Goal: Task Accomplishment & Management: Manage account settings

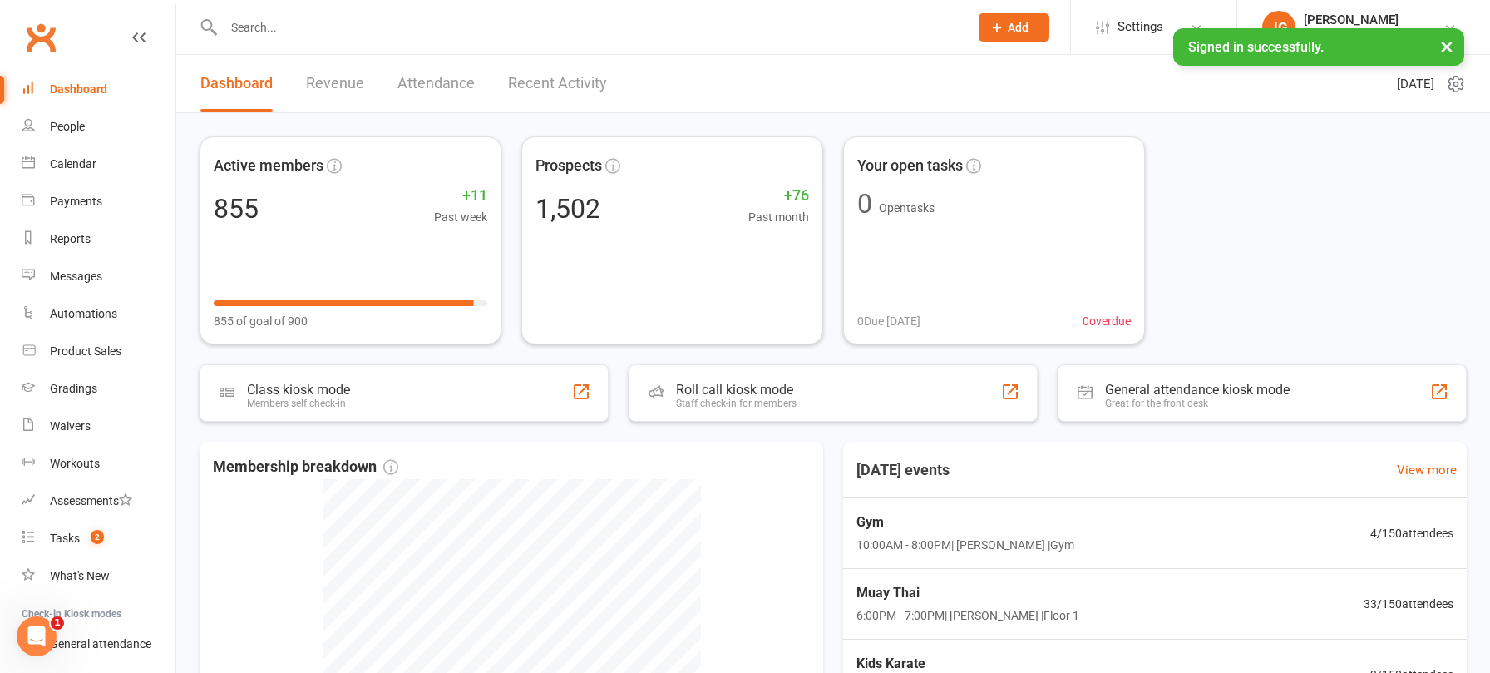
click at [318, 36] on input "text" at bounding box center [588, 27] width 738 height 23
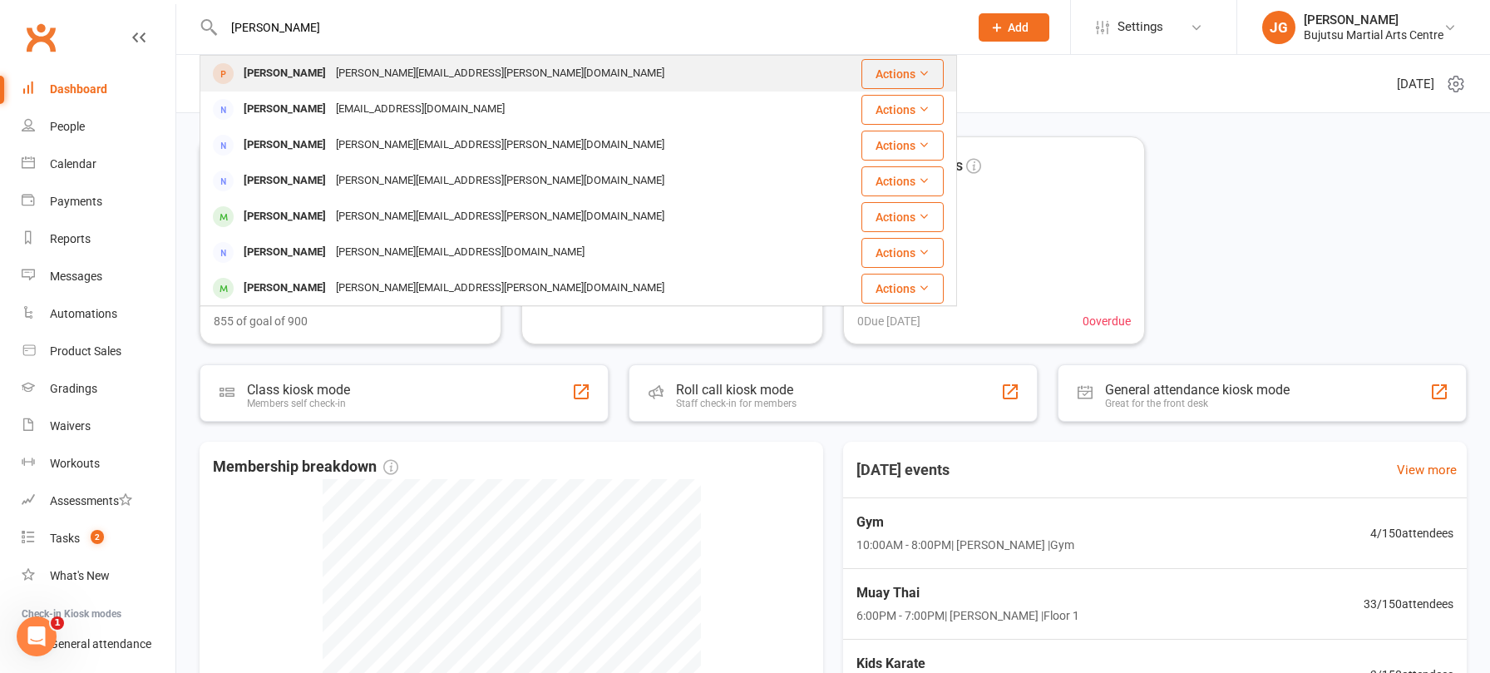
type input "[PERSON_NAME]"
click at [331, 69] on div "[PERSON_NAME][EMAIL_ADDRESS][PERSON_NAME][DOMAIN_NAME]" at bounding box center [500, 74] width 338 height 24
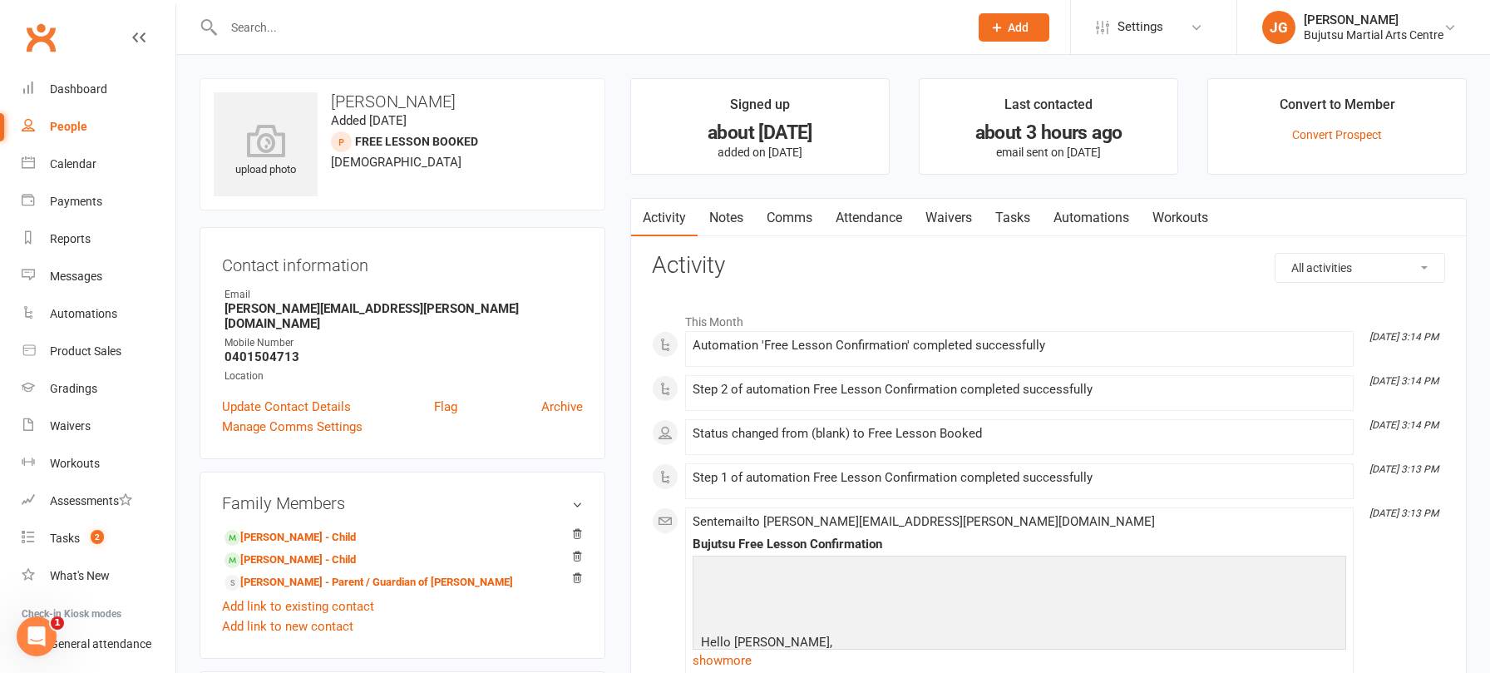
click at [958, 219] on link "Waivers" at bounding box center [949, 218] width 70 height 38
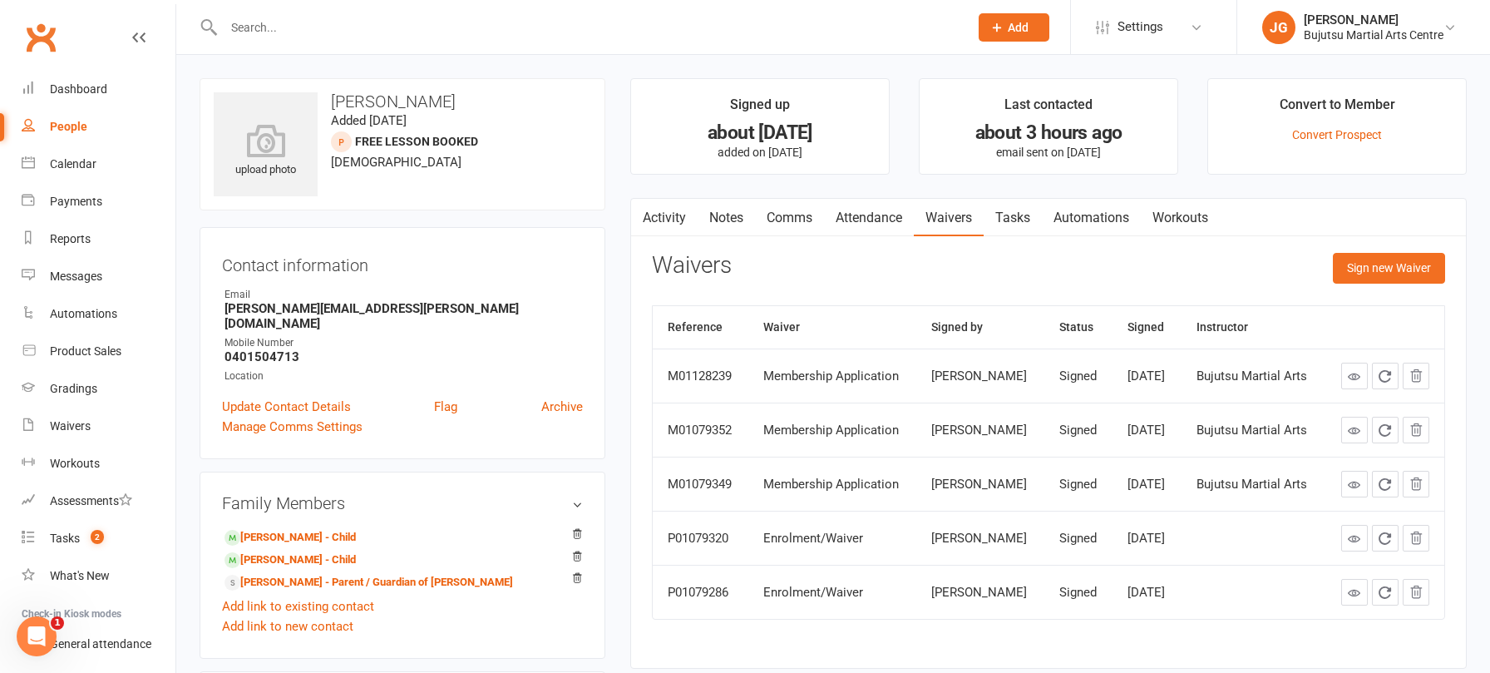
click at [855, 212] on link "Attendance" at bounding box center [869, 218] width 90 height 38
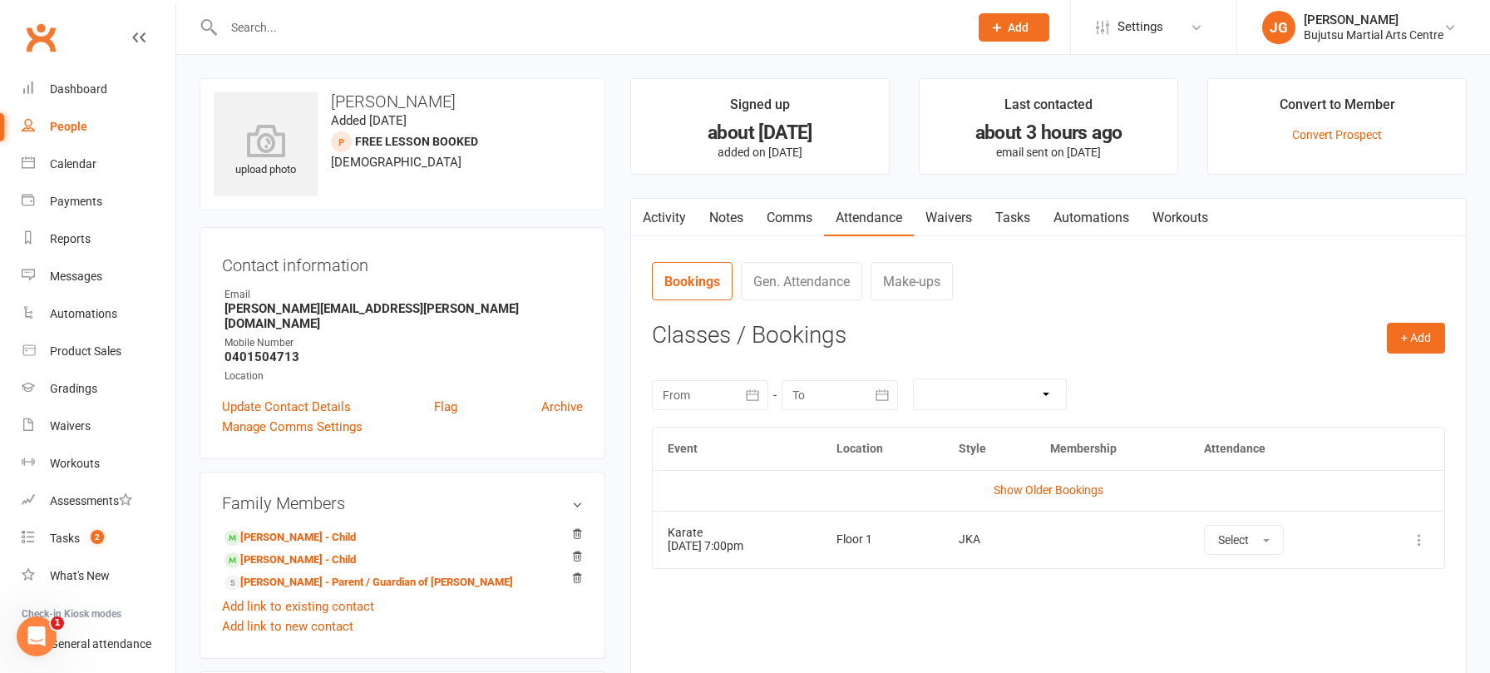
drag, startPoint x: 1126, startPoint y: 540, endPoint x: 1216, endPoint y: 548, distance: 90.9
click at [1126, 540] on td at bounding box center [1112, 538] width 154 height 57
click at [1407, 340] on button "+ Add" at bounding box center [1416, 338] width 58 height 30
click at [1347, 377] on link "Book Event" at bounding box center [1361, 375] width 165 height 33
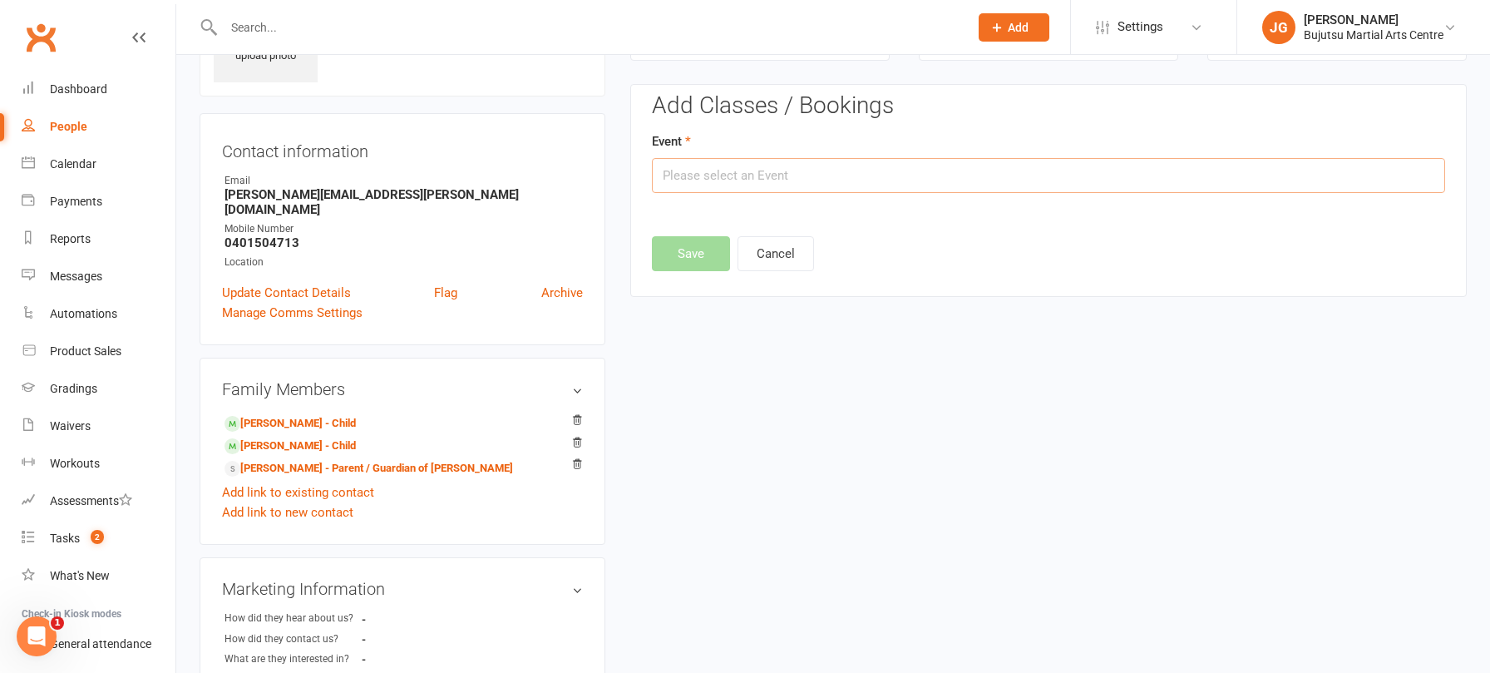
click at [704, 170] on input "text" at bounding box center [1048, 175] width 793 height 35
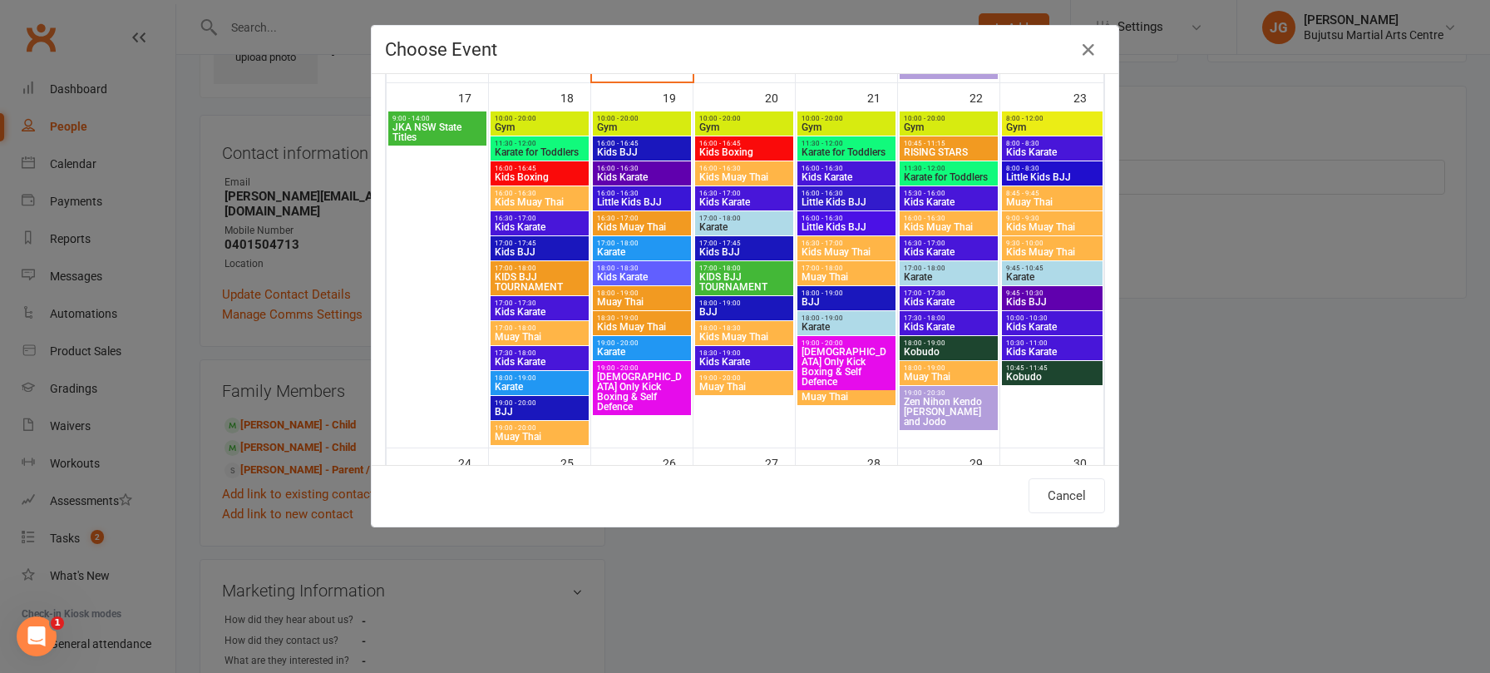
scroll to position [1191, 0]
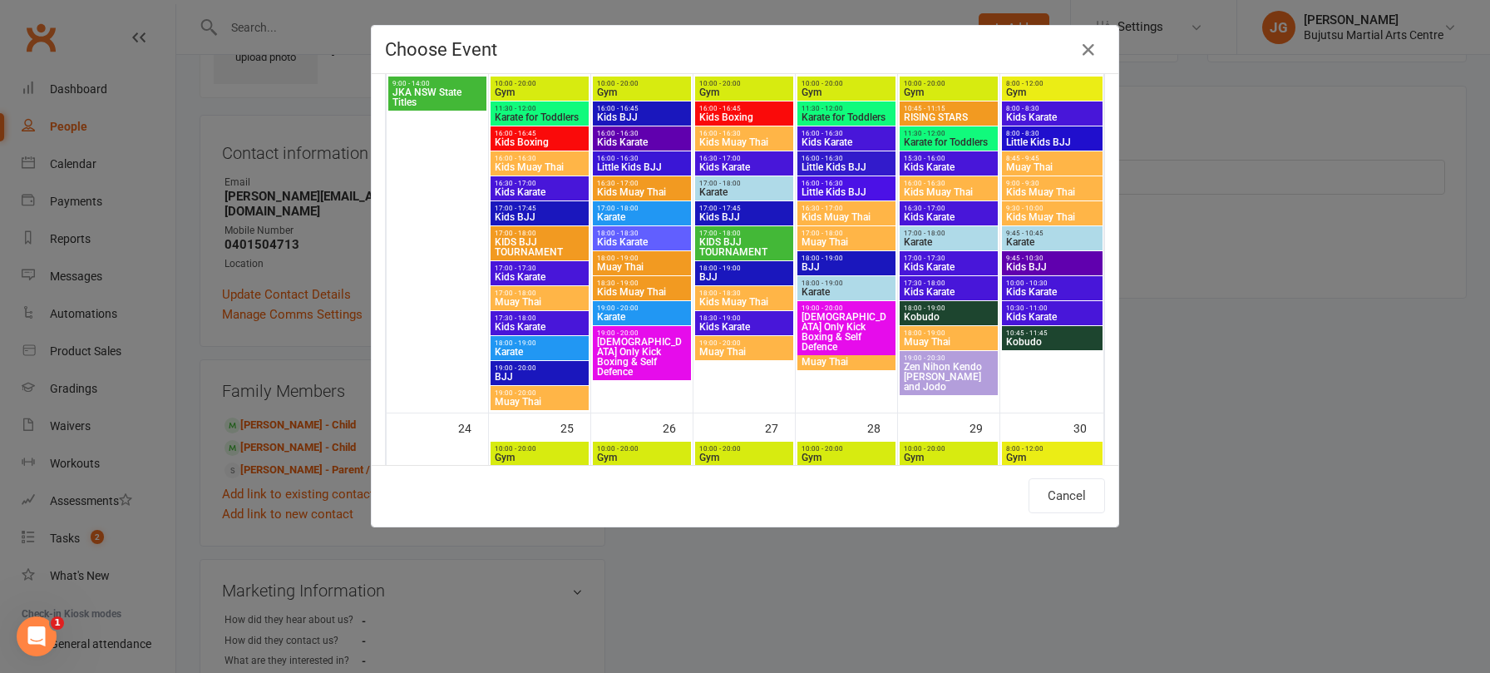
click at [647, 315] on span "Karate" at bounding box center [641, 317] width 91 height 10
type input "Karate - [DATE] 7:00:00 PM"
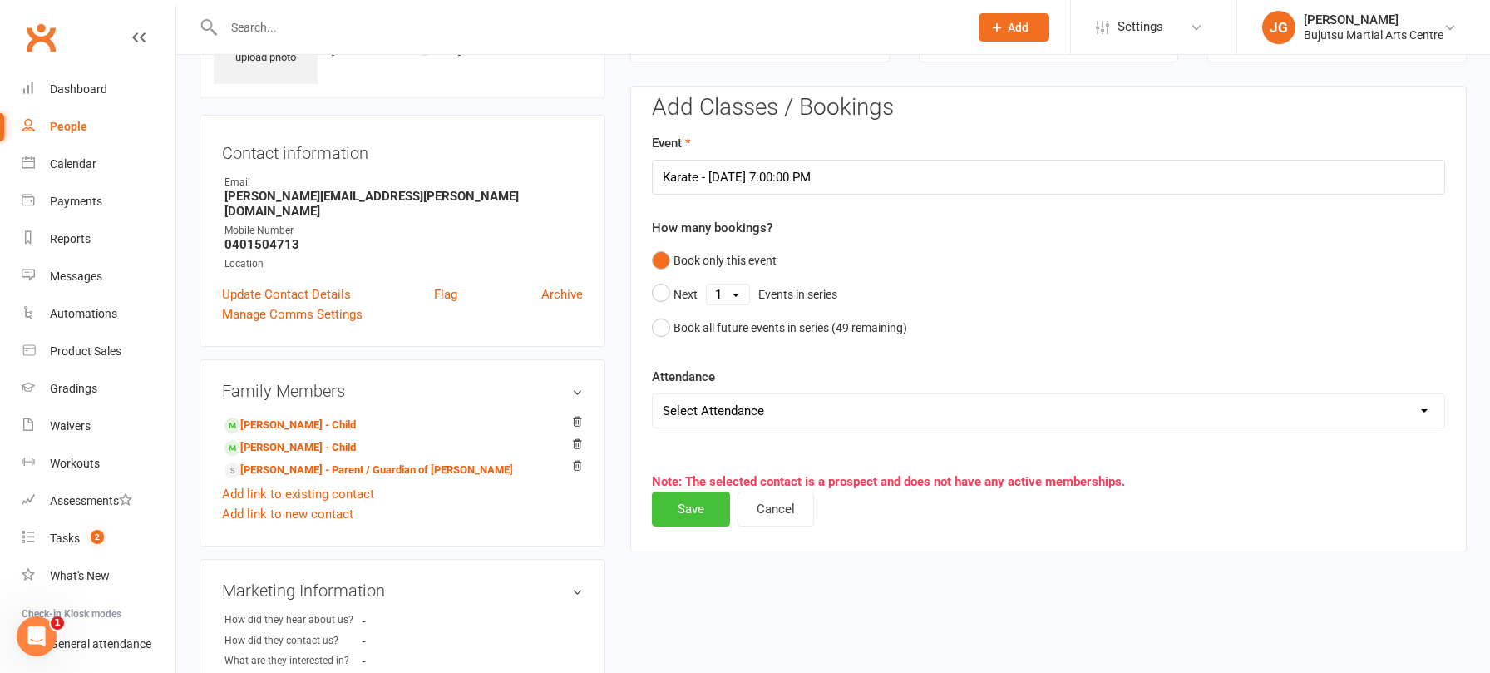
click at [692, 508] on button "Save" at bounding box center [691, 508] width 78 height 35
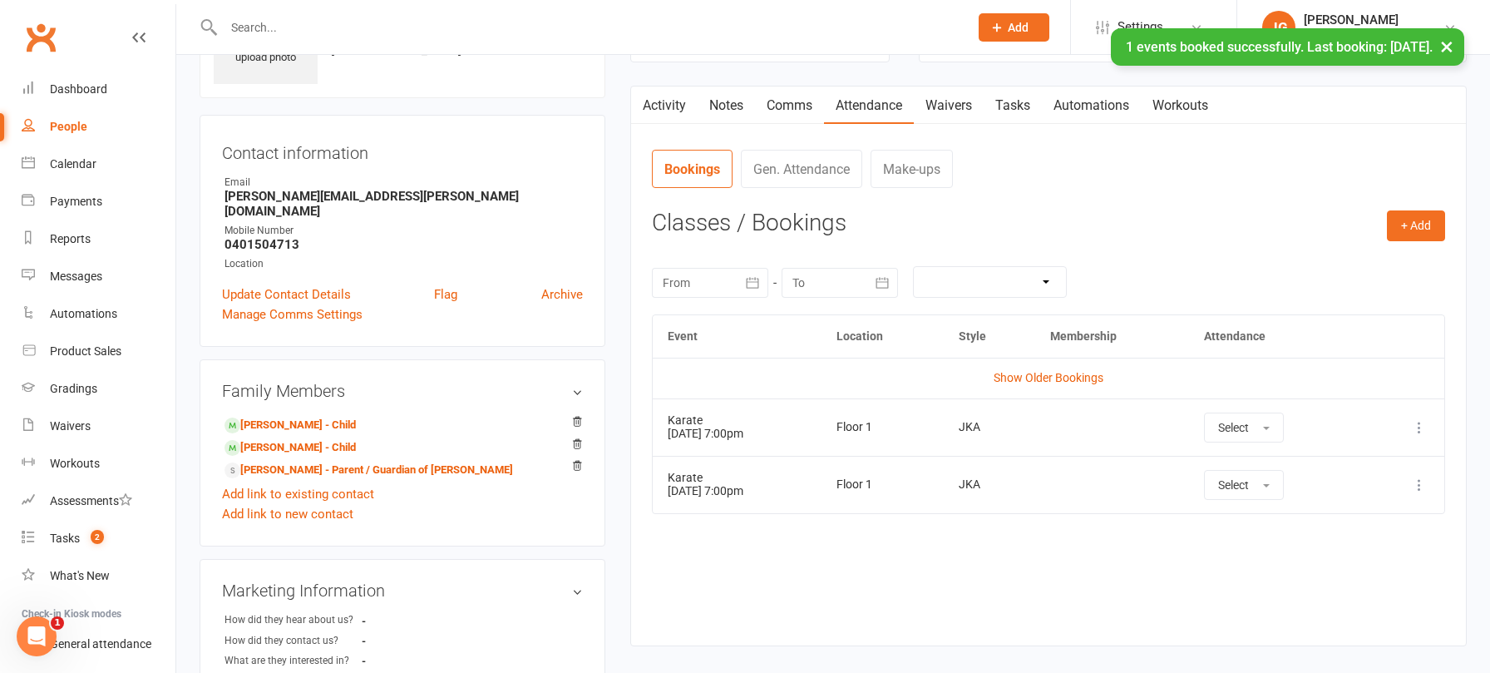
click at [1418, 487] on icon at bounding box center [1419, 484] width 17 height 17
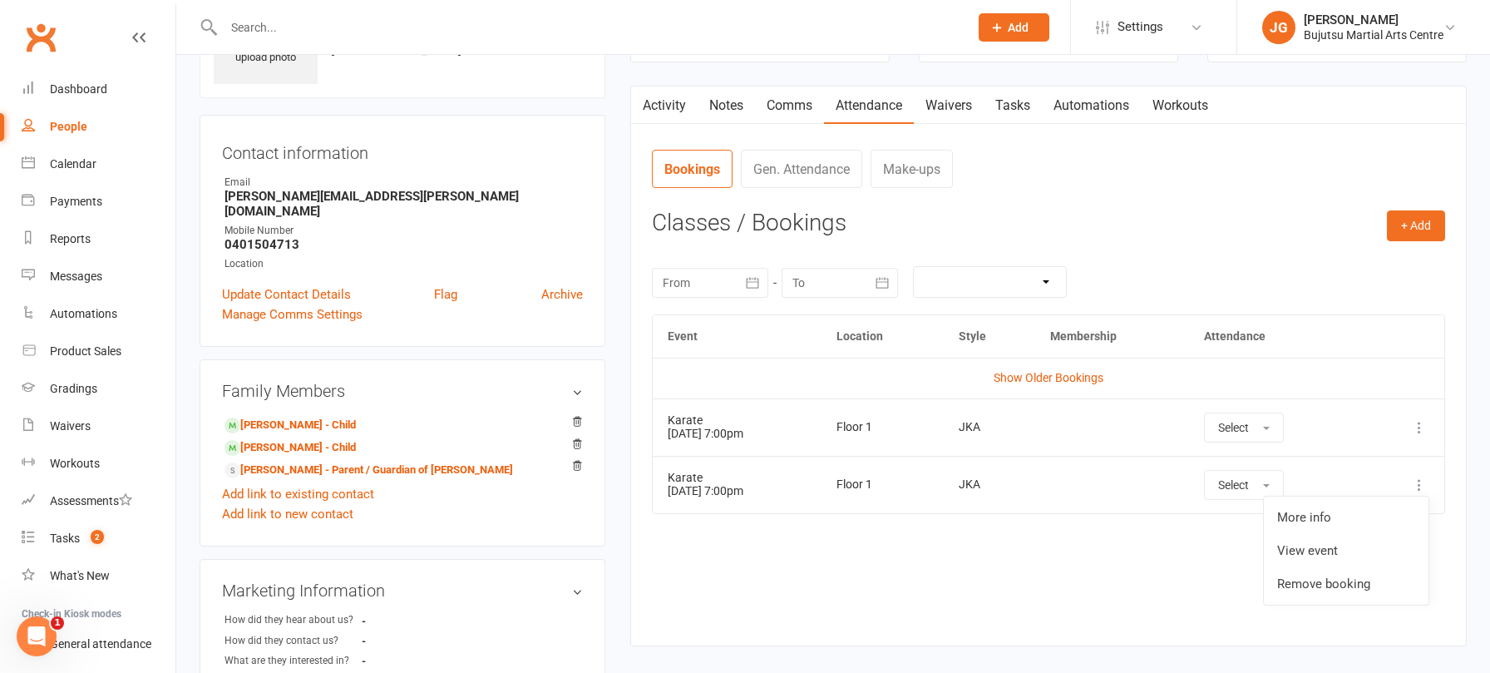
click at [994, 426] on div "JKA" at bounding box center [990, 427] width 62 height 12
click at [1421, 428] on icon at bounding box center [1419, 427] width 17 height 17
click at [1417, 513] on link "Remove booking" at bounding box center [1346, 526] width 165 height 33
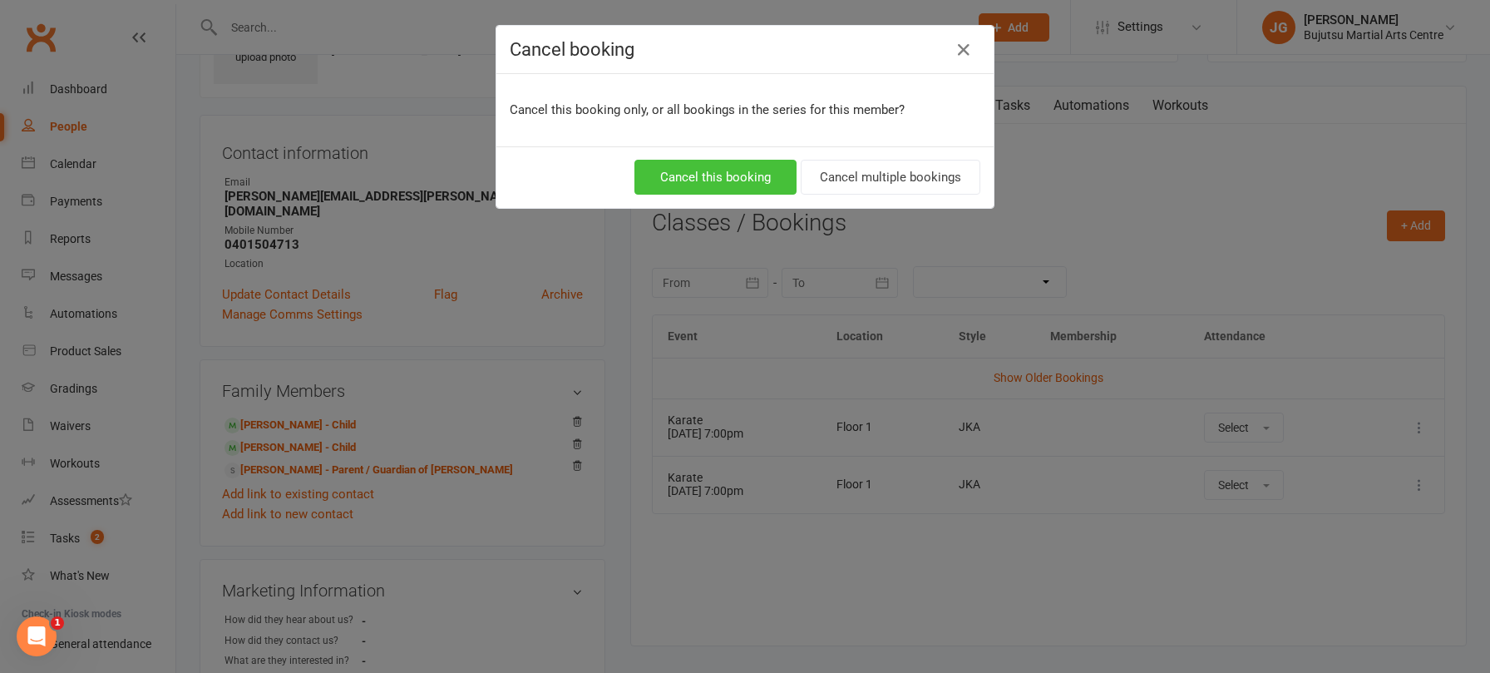
click at [682, 167] on button "Cancel this booking" at bounding box center [715, 177] width 162 height 35
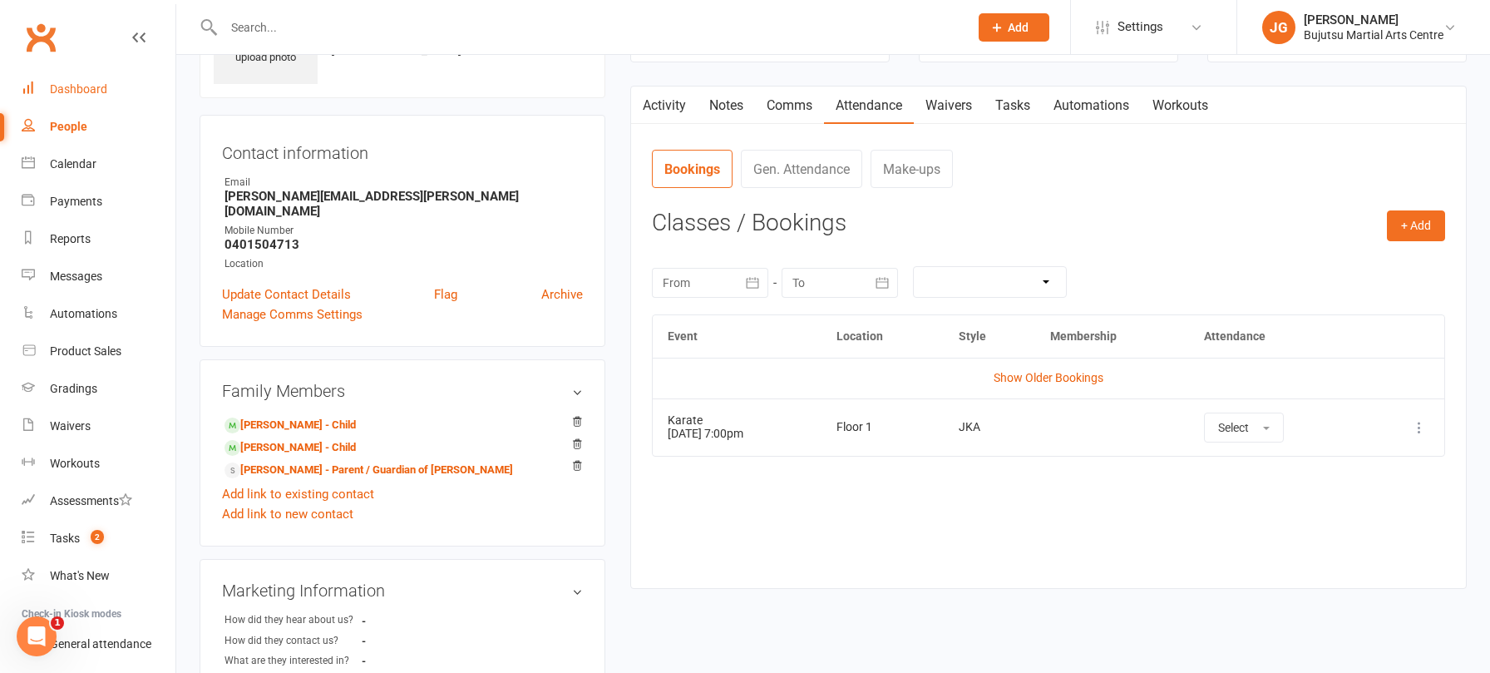
click at [69, 78] on link "Dashboard" at bounding box center [99, 89] width 154 height 37
